Goal: Find specific page/section: Find specific page/section

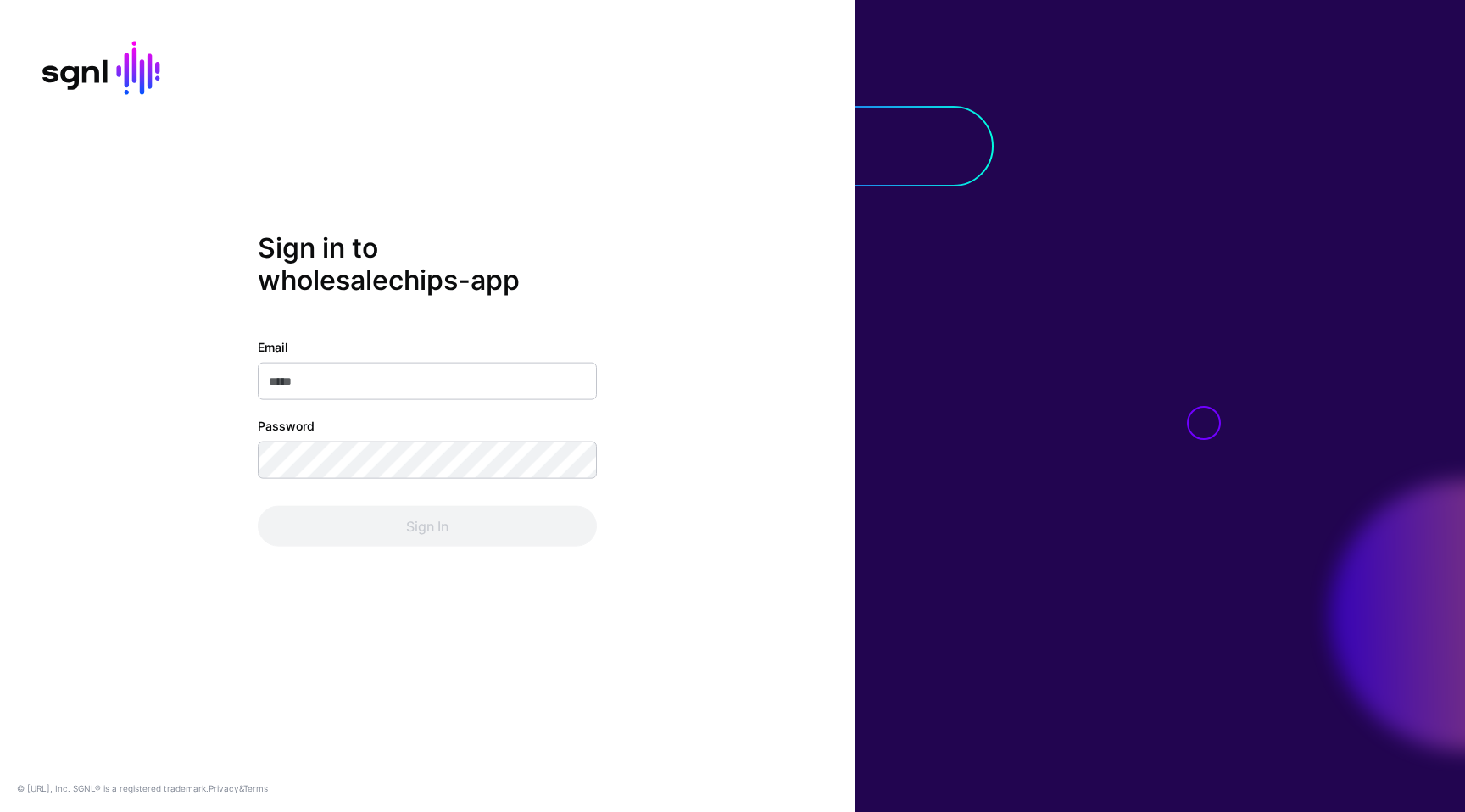
click at [0, 811] on com-1password-button at bounding box center [0, 812] width 0 height 0
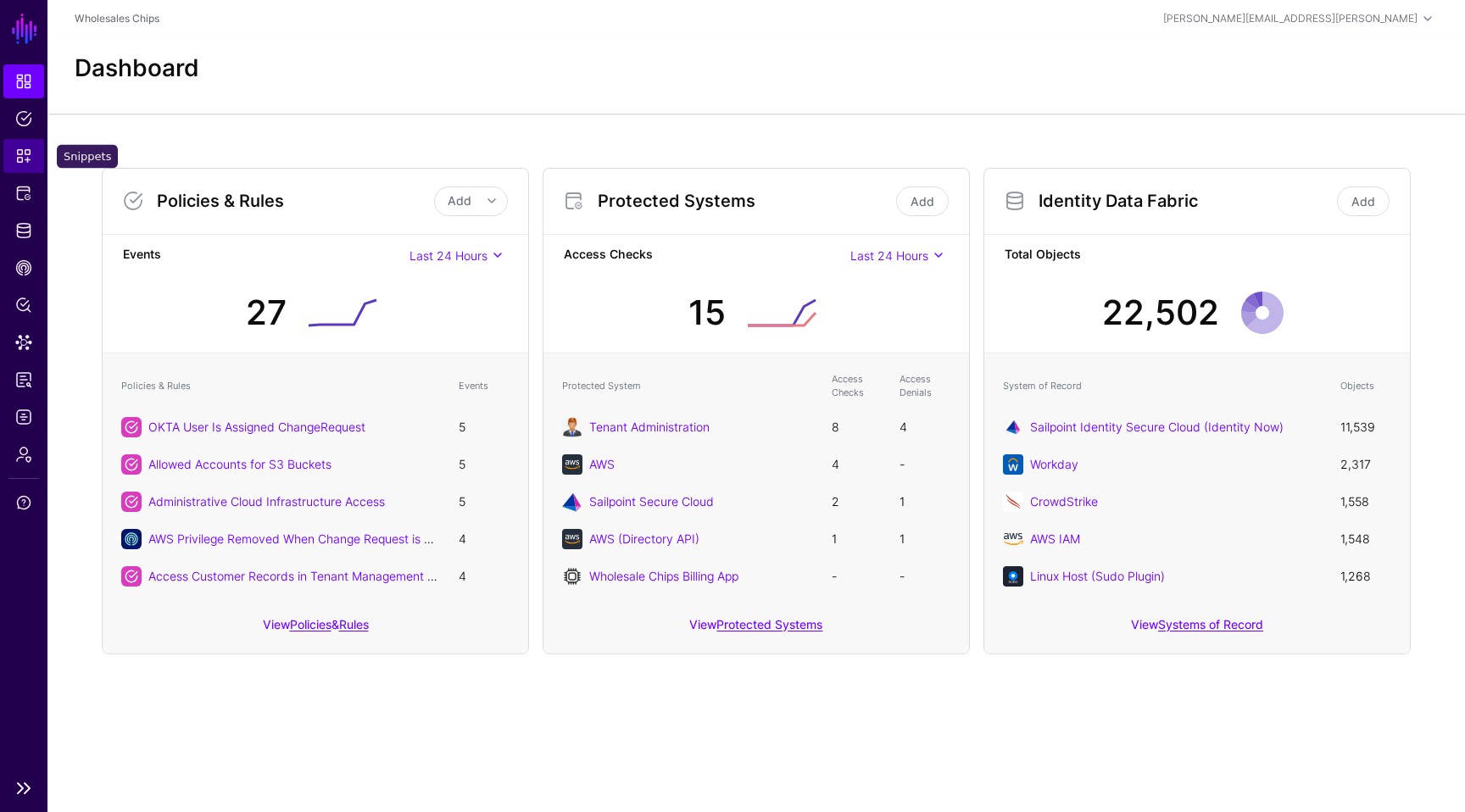
click at [13, 154] on link "Snippets" at bounding box center [24, 156] width 41 height 34
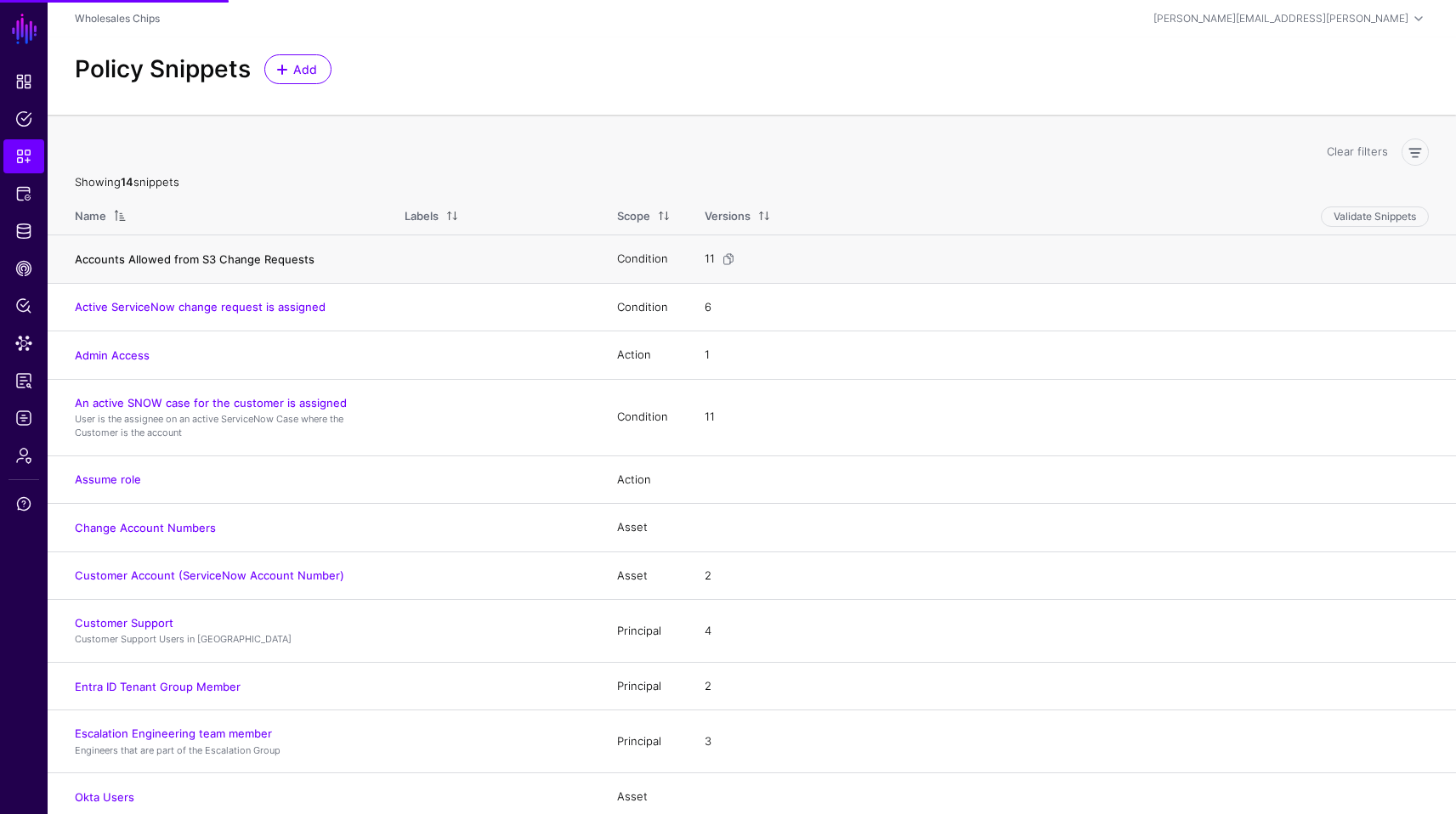
click at [141, 260] on link "Accounts Allowed from S3 Change Requests" at bounding box center [194, 259] width 239 height 14
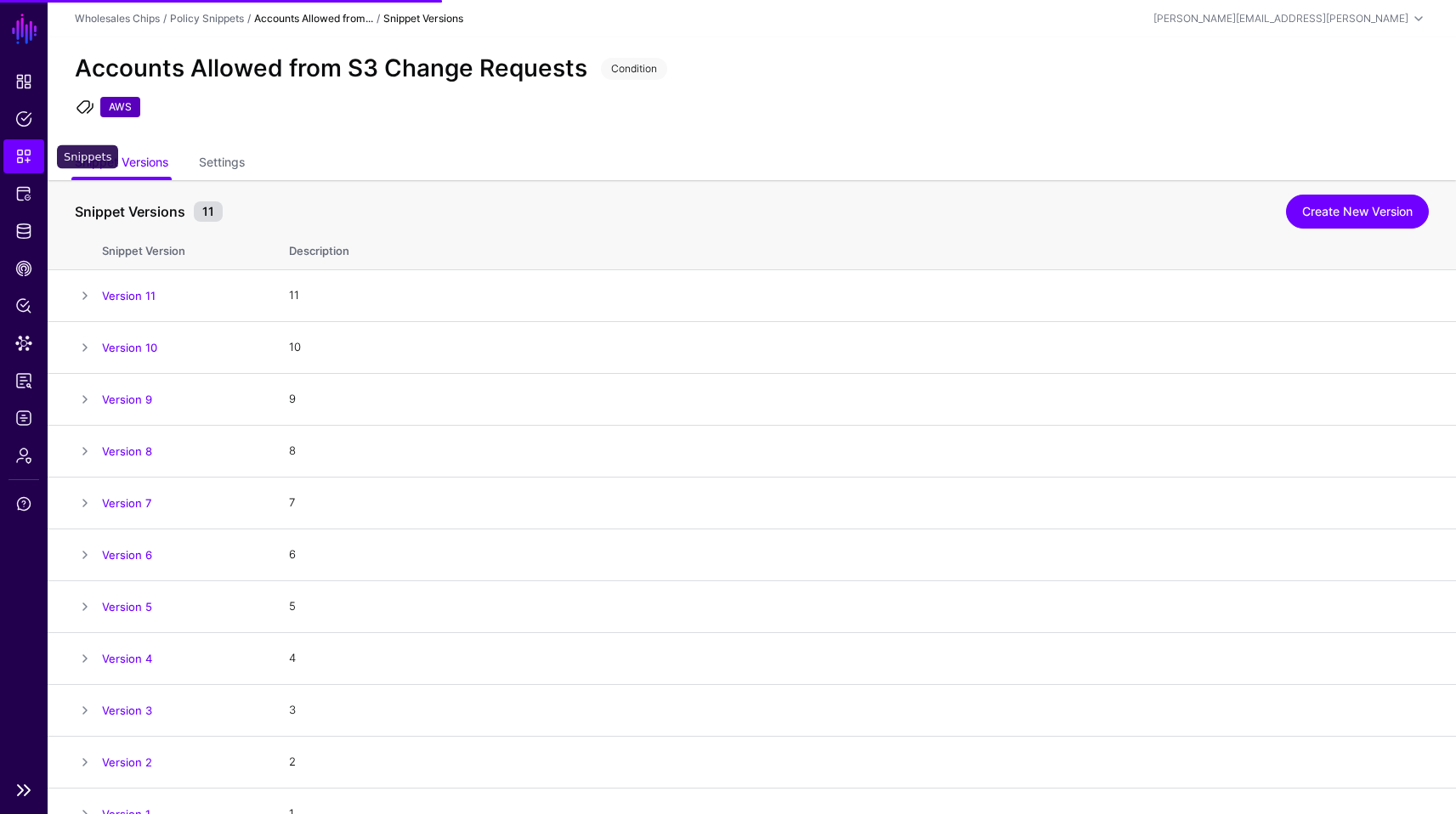
click at [31, 152] on span "Snippets" at bounding box center [24, 156] width 17 height 17
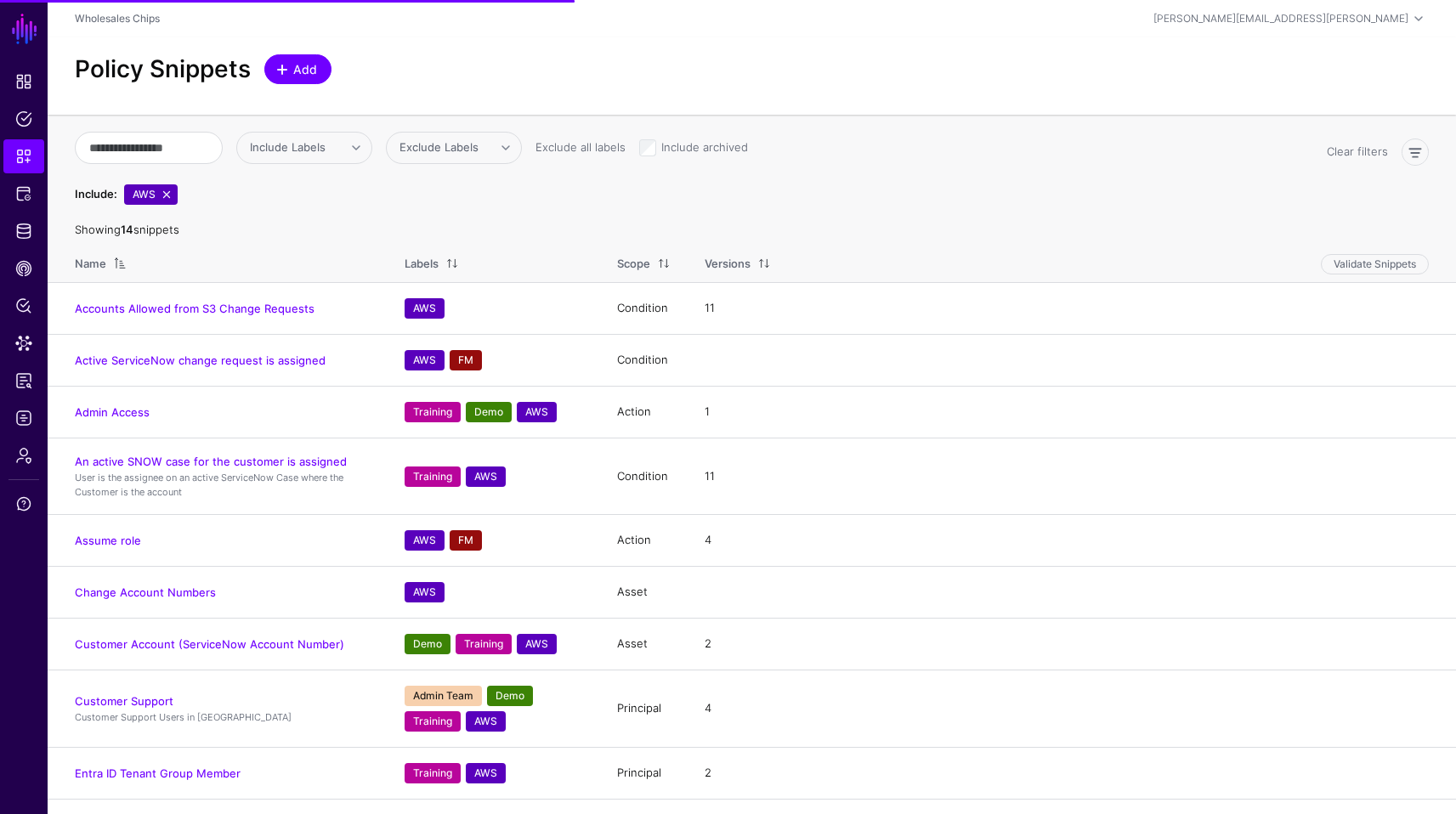
click at [299, 61] on span "Add" at bounding box center [305, 68] width 28 height 18
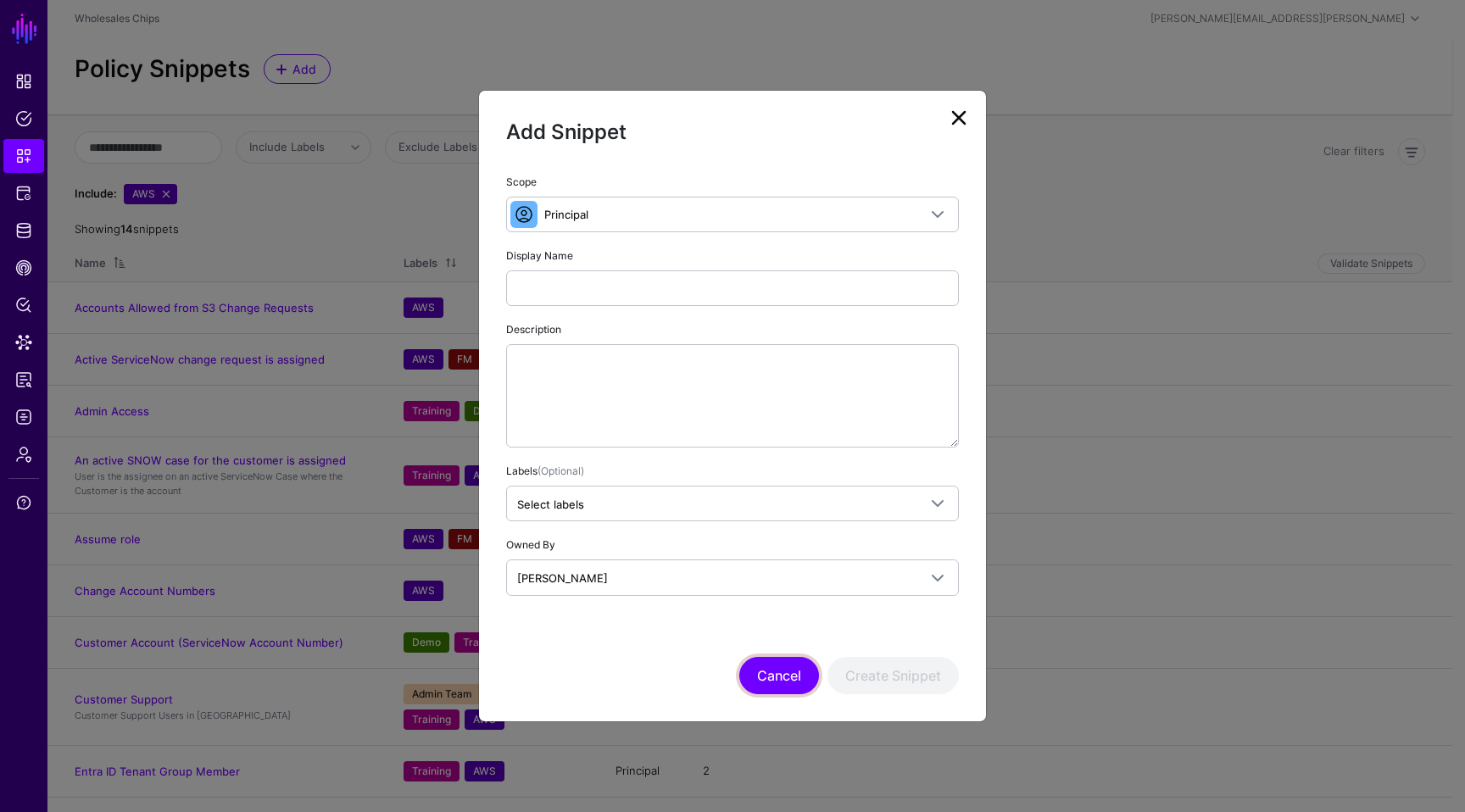
click at [774, 674] on button "Cancel" at bounding box center [779, 676] width 79 height 37
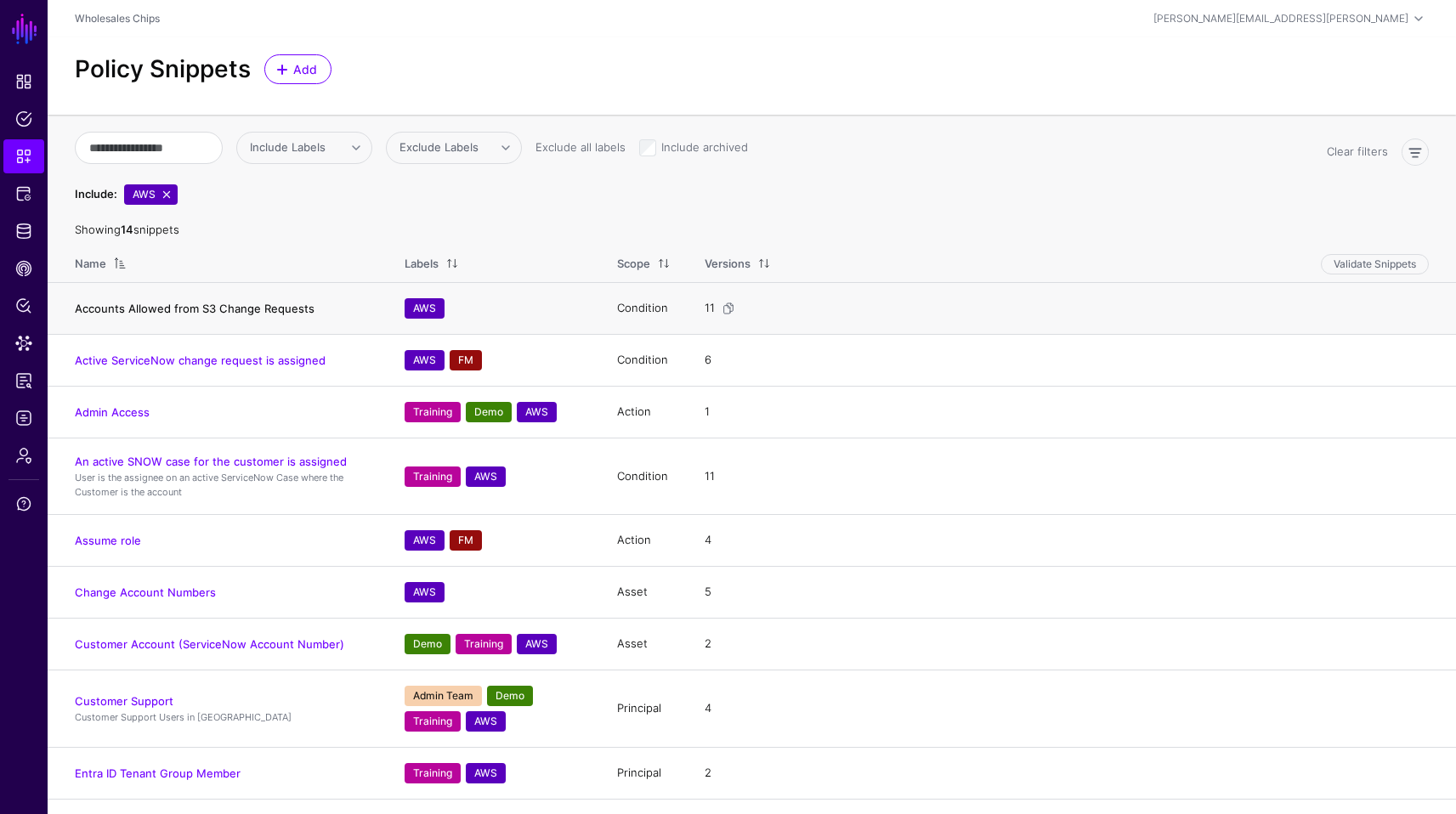
click at [198, 302] on link "Accounts Allowed from S3 Change Requests" at bounding box center [194, 308] width 239 height 14
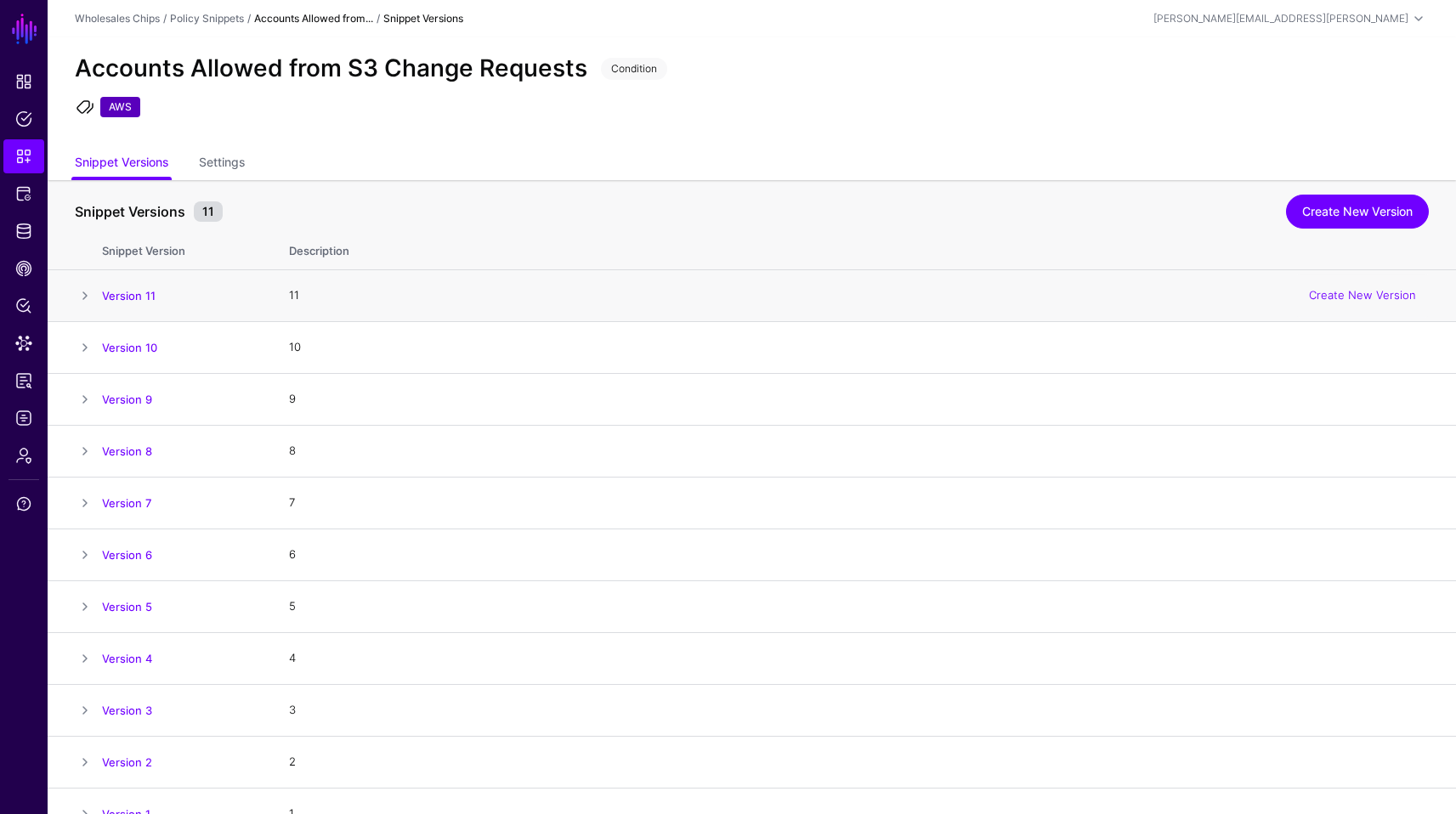
click at [80, 294] on span at bounding box center [85, 296] width 20 height 20
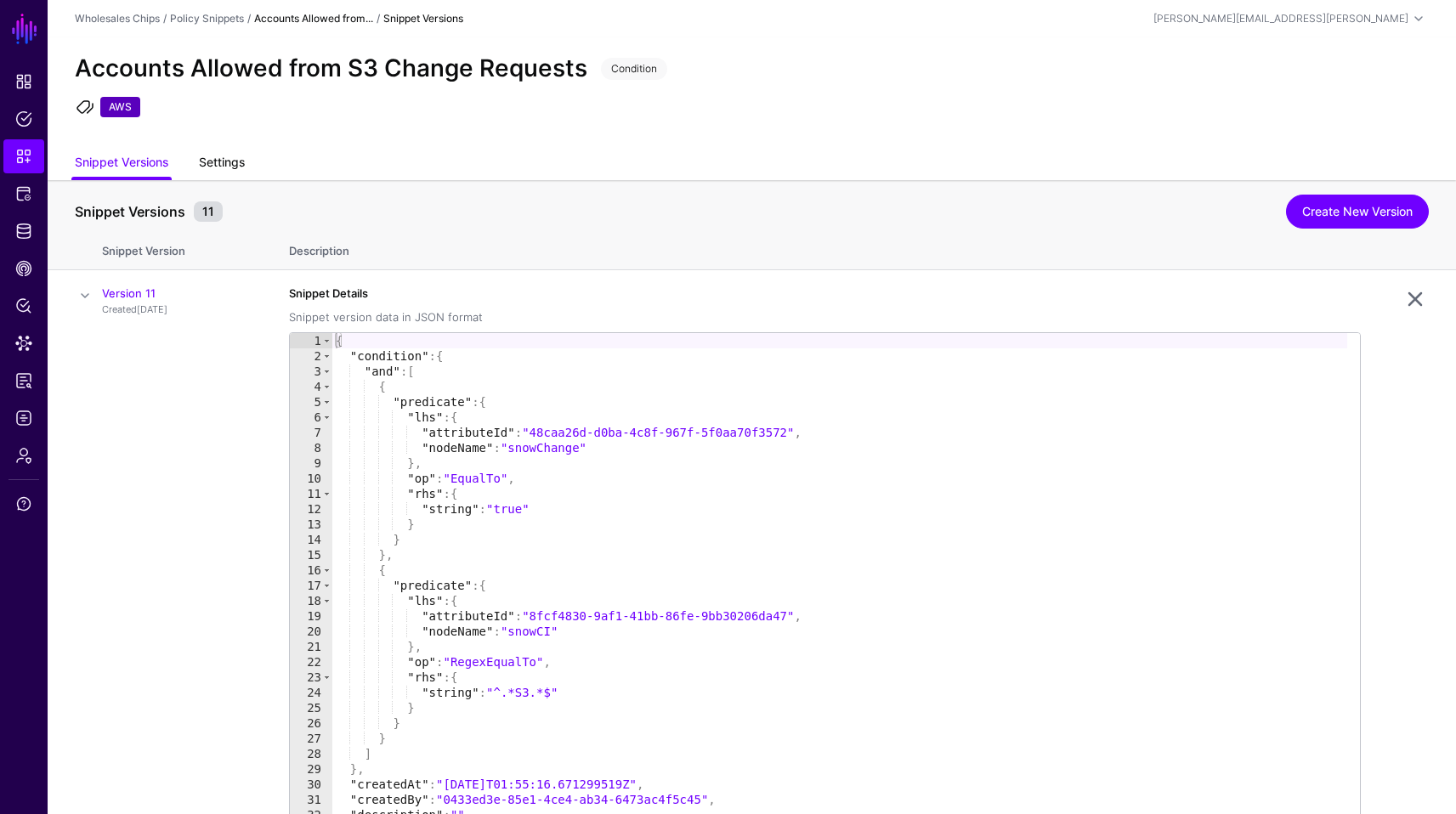
click at [226, 154] on link "Settings" at bounding box center [222, 164] width 46 height 32
